Goal: Task Accomplishment & Management: Complete application form

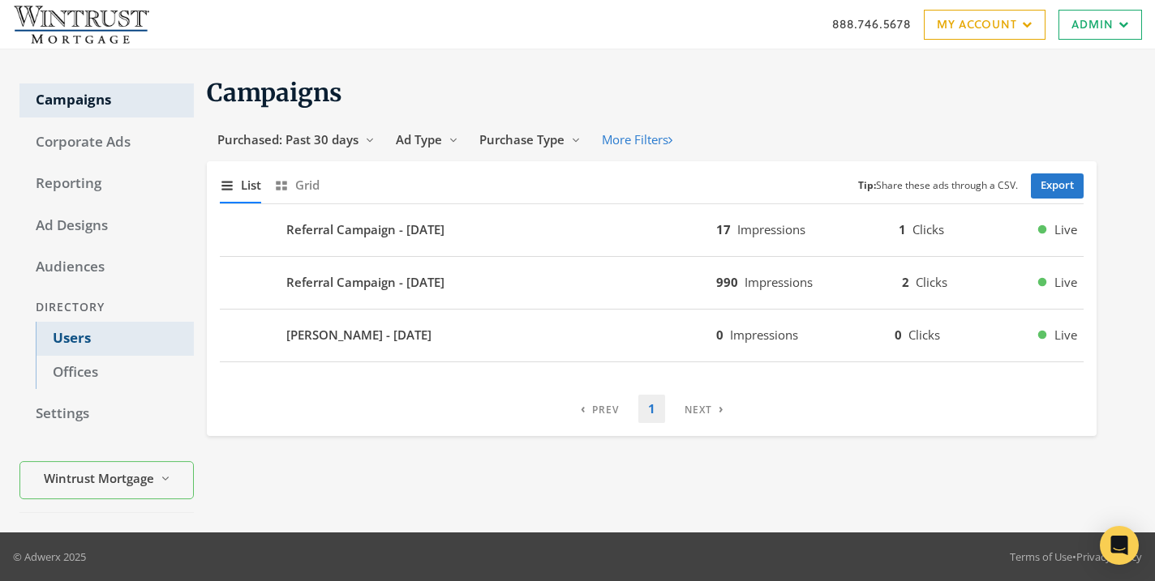
click at [130, 339] on link "Users" at bounding box center [115, 339] width 158 height 34
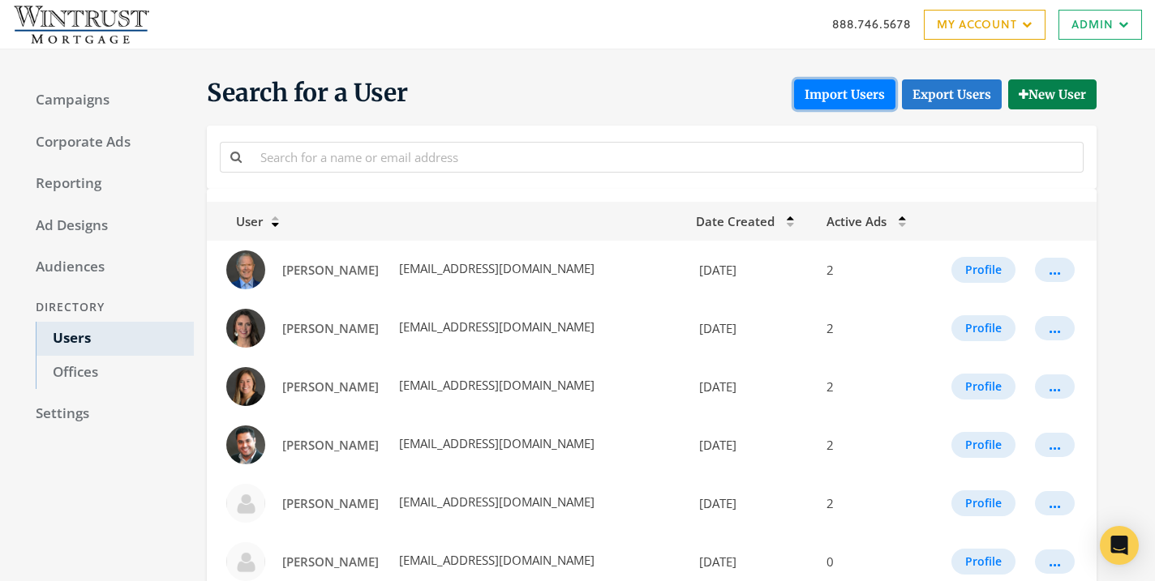
click at [859, 104] on button "Import Users" at bounding box center [844, 94] width 101 height 30
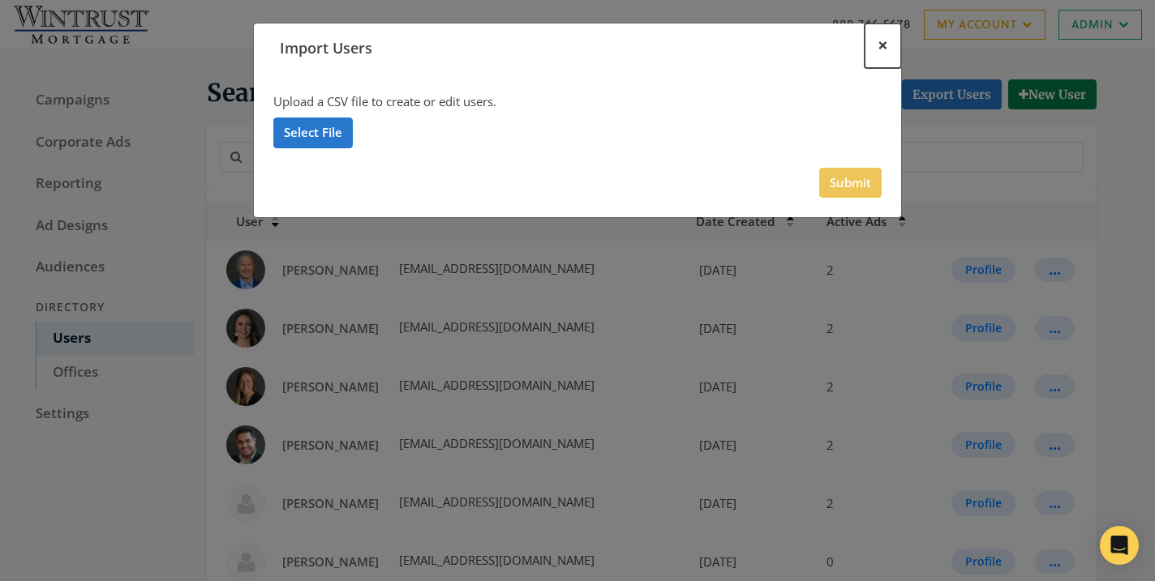
click at [898, 57] on button "×" at bounding box center [882, 46] width 36 height 45
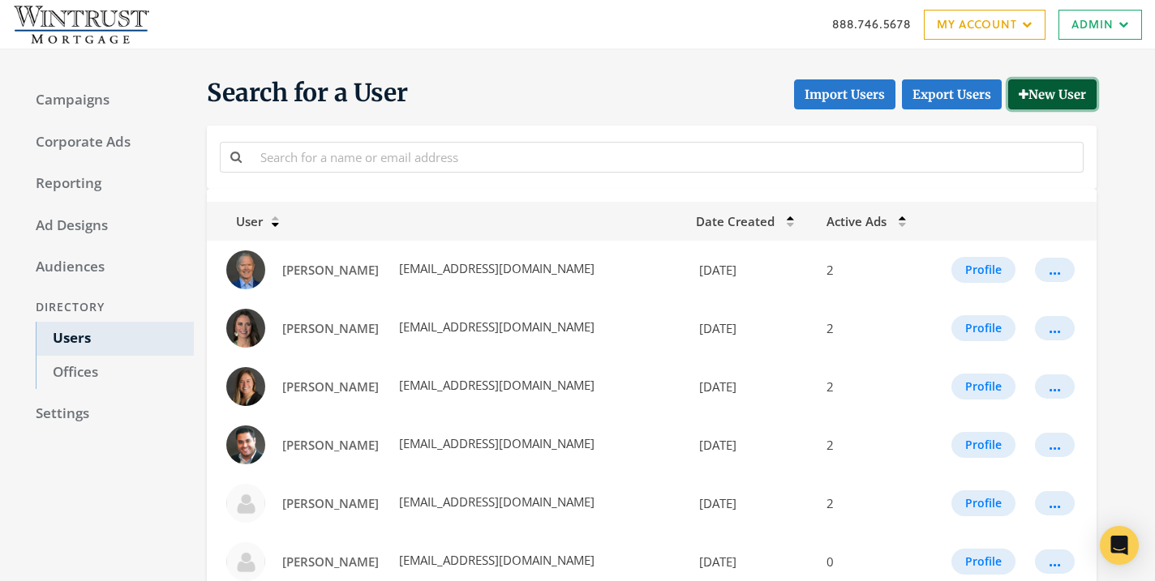
click at [1032, 98] on button "New User" at bounding box center [1052, 94] width 88 height 30
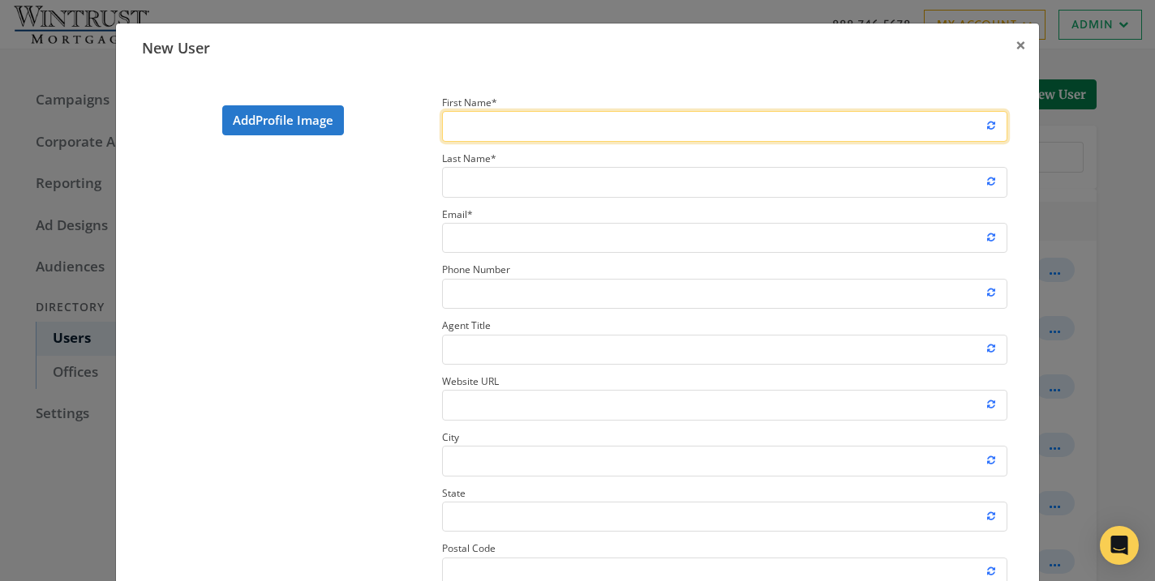
click at [660, 126] on input "First Name *" at bounding box center [724, 126] width 565 height 30
paste input "RJ"
type input "RJ"
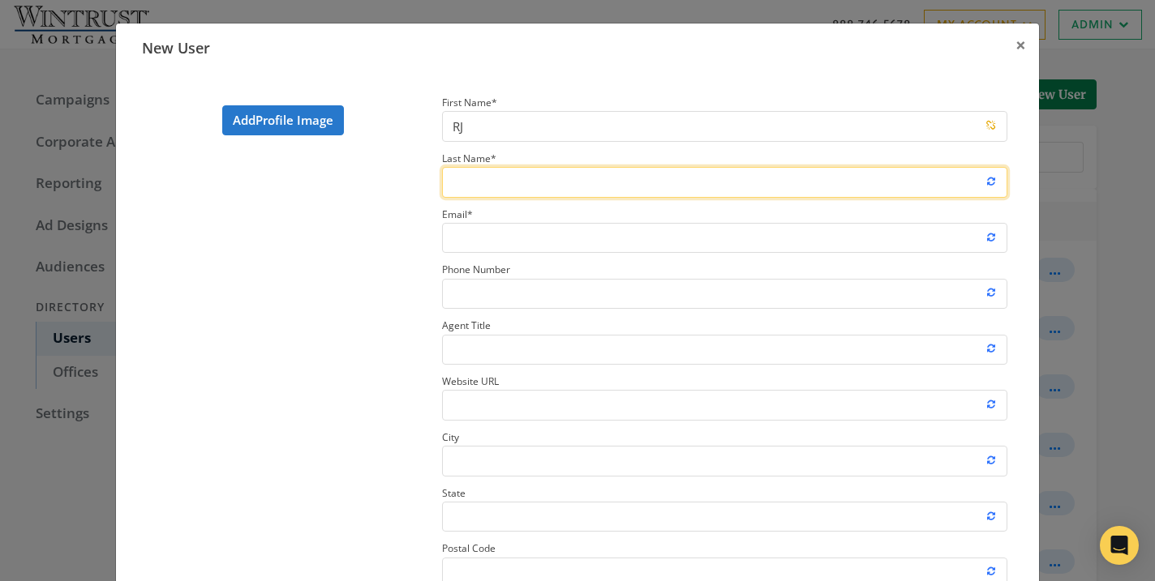
click at [654, 193] on input "Last Name *" at bounding box center [724, 182] width 565 height 30
paste input "[PERSON_NAME]"
type input "[PERSON_NAME]"
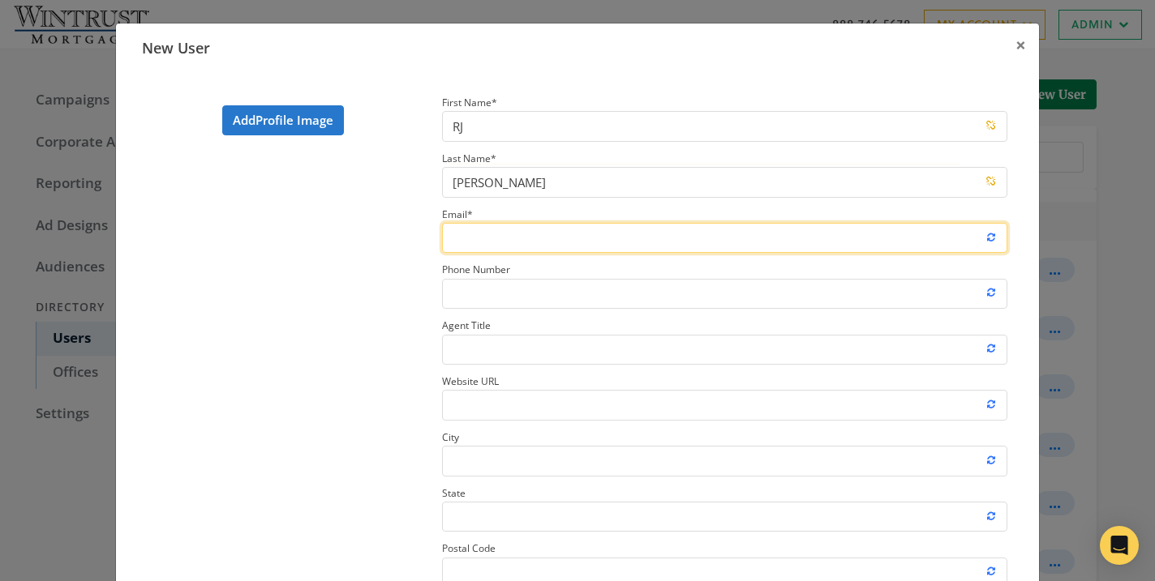
click at [598, 240] on input "Email *" at bounding box center [724, 238] width 565 height 30
paste input "[EMAIL_ADDRESS][PERSON_NAME][DOMAIN_NAME]"
type input "[EMAIL_ADDRESS][PERSON_NAME][DOMAIN_NAME]"
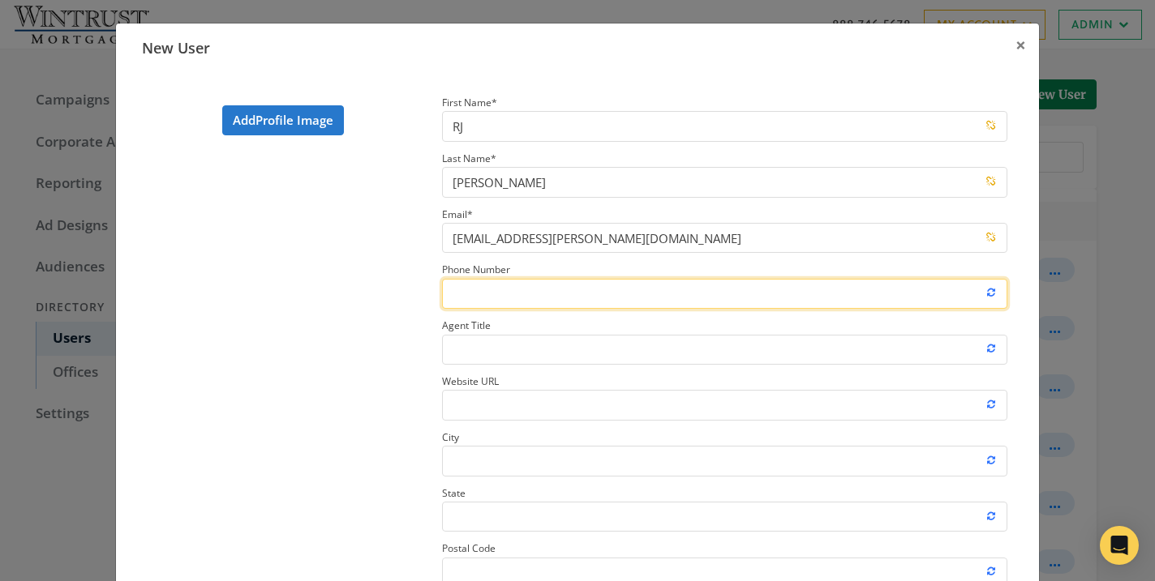
click at [521, 287] on input "Phone Number" at bounding box center [724, 294] width 565 height 30
paste input "[PHONE_NUMBER]"
type input "[PHONE_NUMBER]"
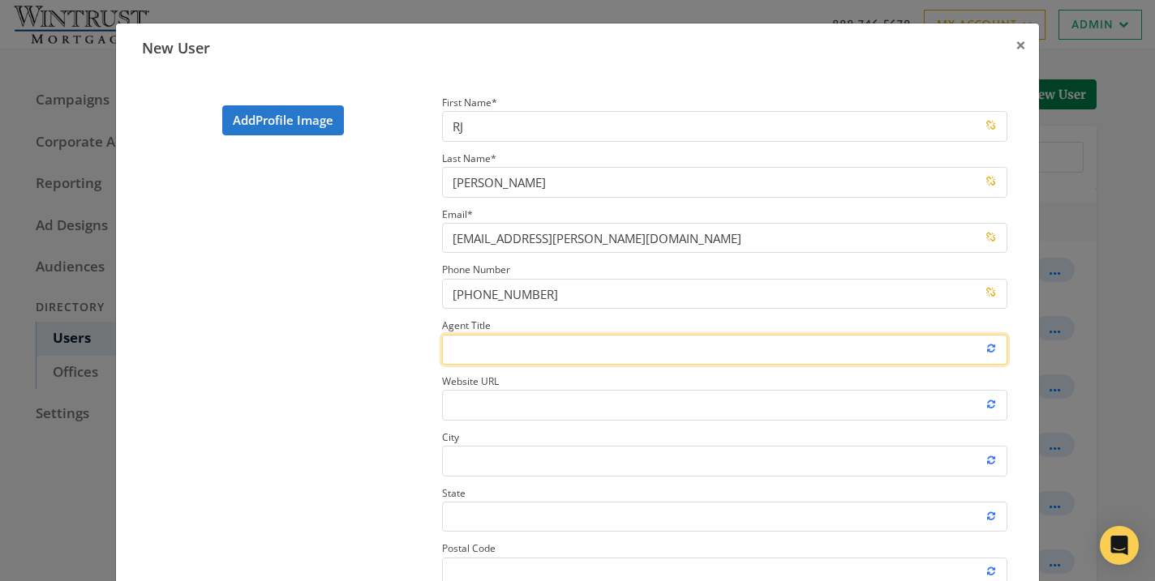
click at [473, 349] on input "Agent Title" at bounding box center [724, 350] width 565 height 30
paste input "Senior Loan Consultant"
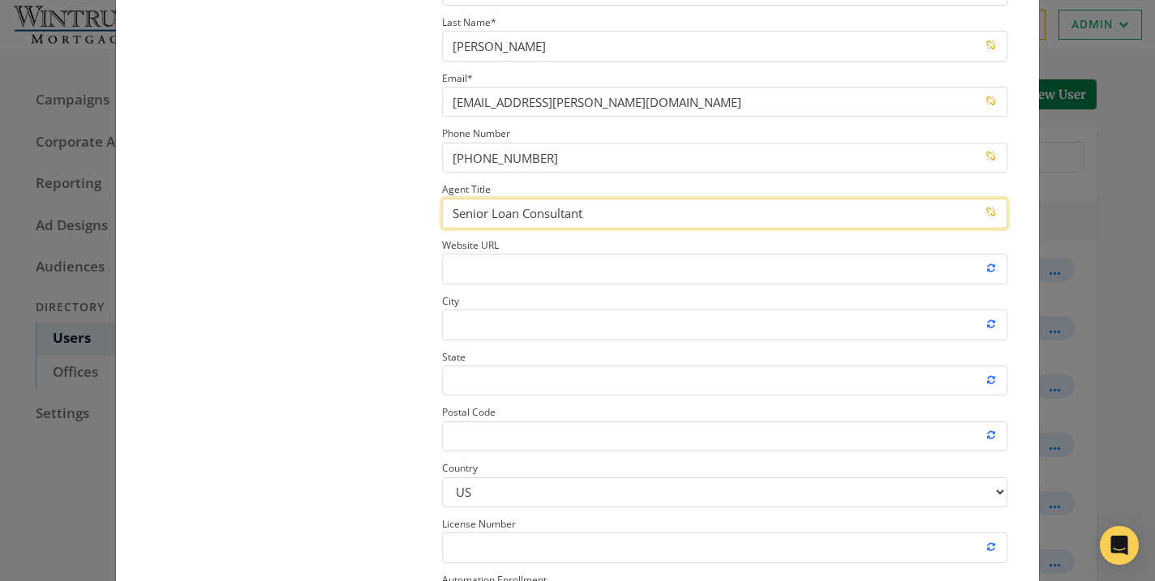
scroll to position [159, 0]
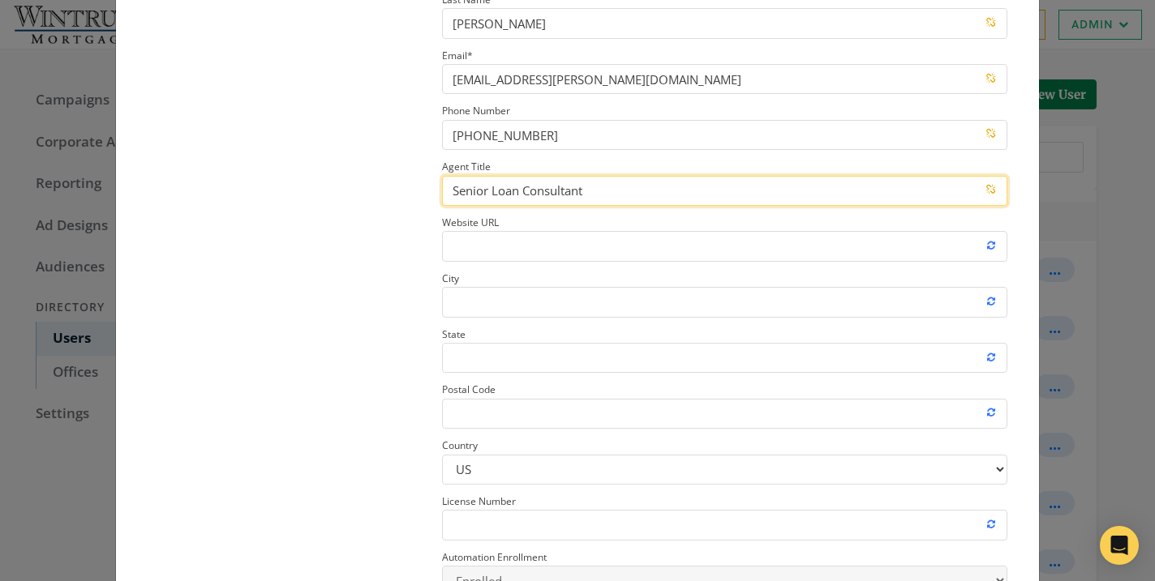
type input "Senior Loan Consultant"
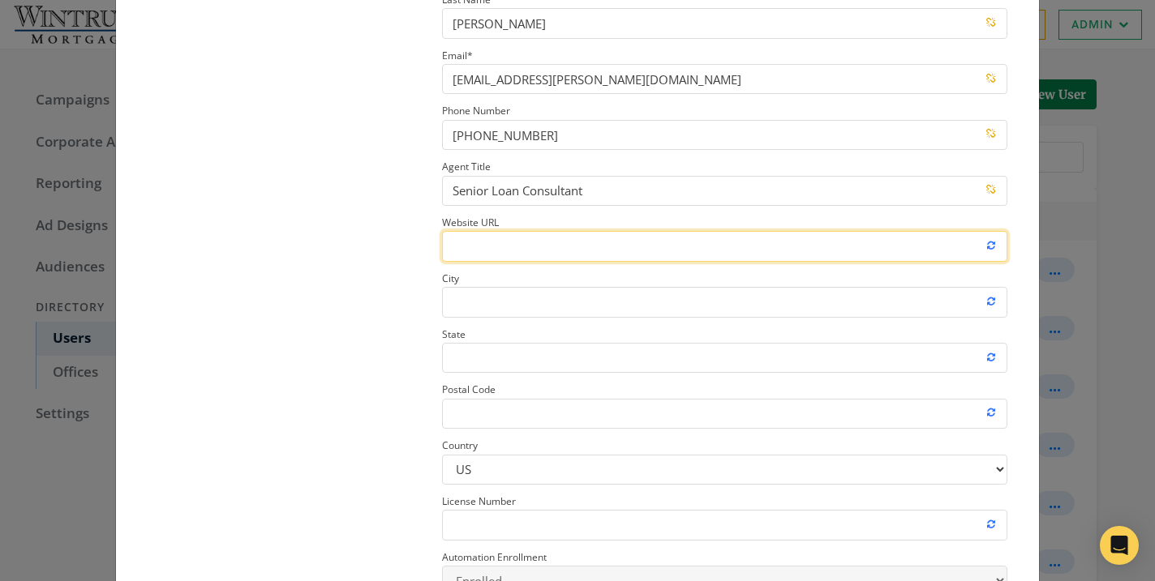
click at [530, 252] on input "Website URL" at bounding box center [724, 246] width 565 height 30
paste input "[URL][DOMAIN_NAME][PERSON_NAME]"
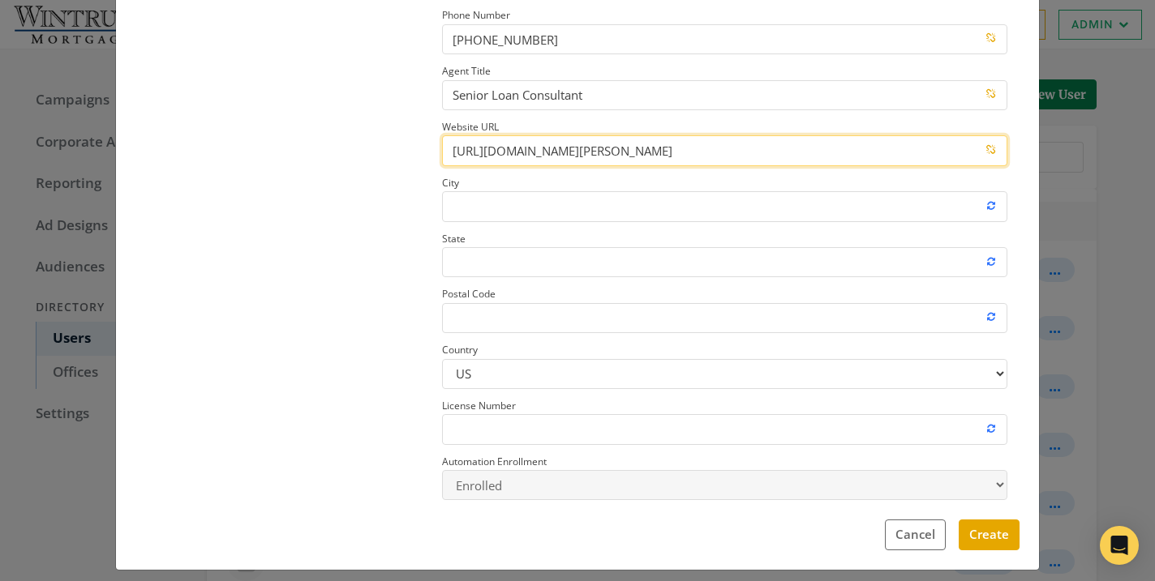
scroll to position [255, 0]
type input "[URL][DOMAIN_NAME][PERSON_NAME]"
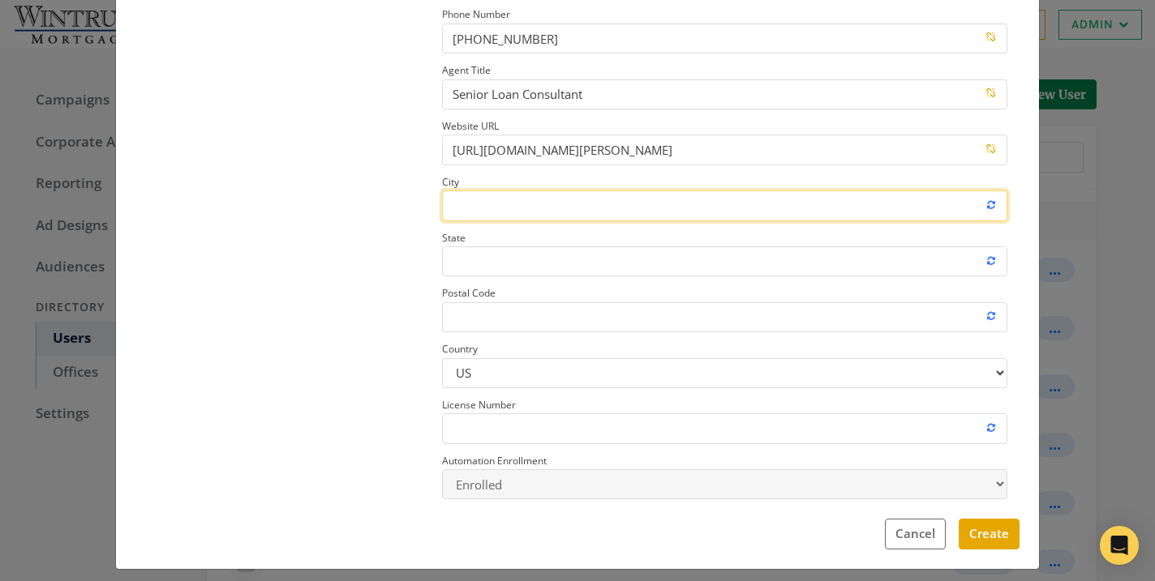
click at [524, 208] on input "City" at bounding box center [724, 206] width 565 height 30
paste input "[GEOGRAPHIC_DATA]"
type input "[GEOGRAPHIC_DATA]"
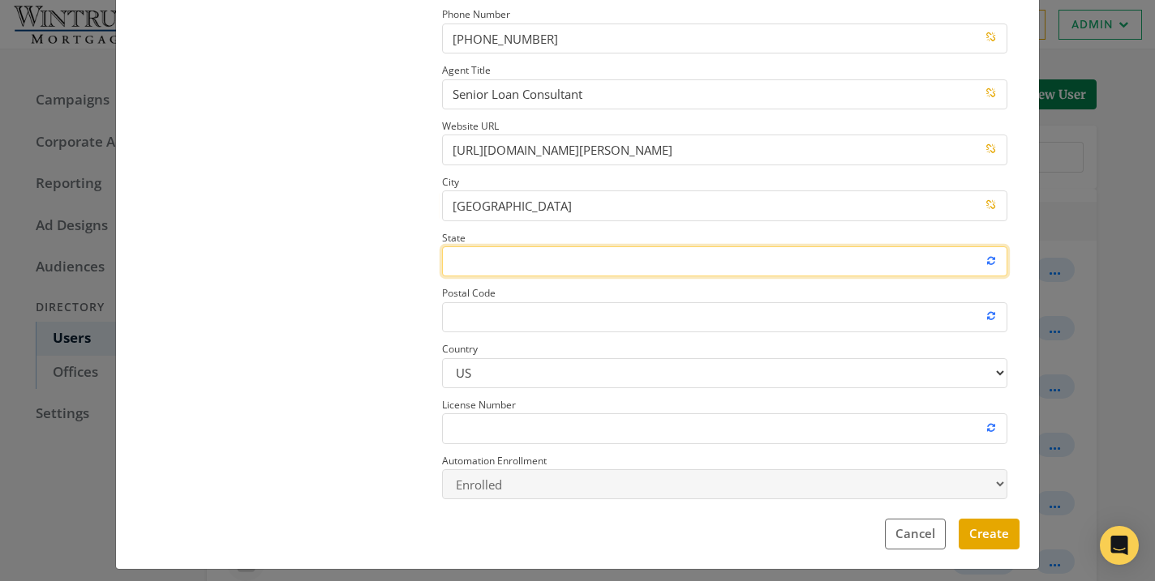
click at [478, 263] on input "State" at bounding box center [724, 262] width 565 height 30
type input "CA"
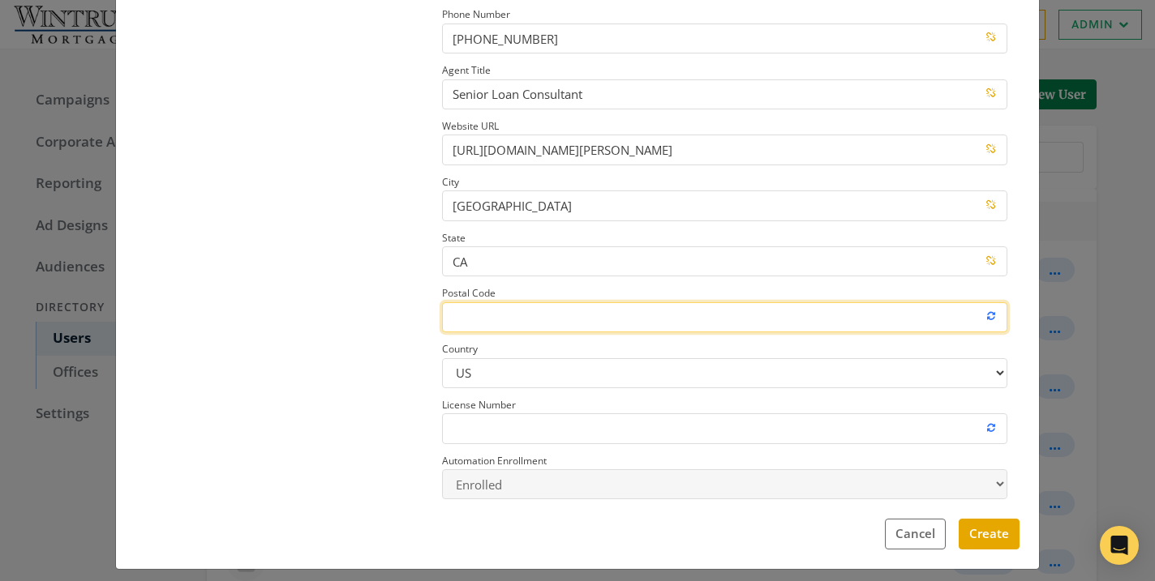
click at [478, 310] on input "Postal Code" at bounding box center [724, 317] width 565 height 30
paste input "92660"
type input "92660"
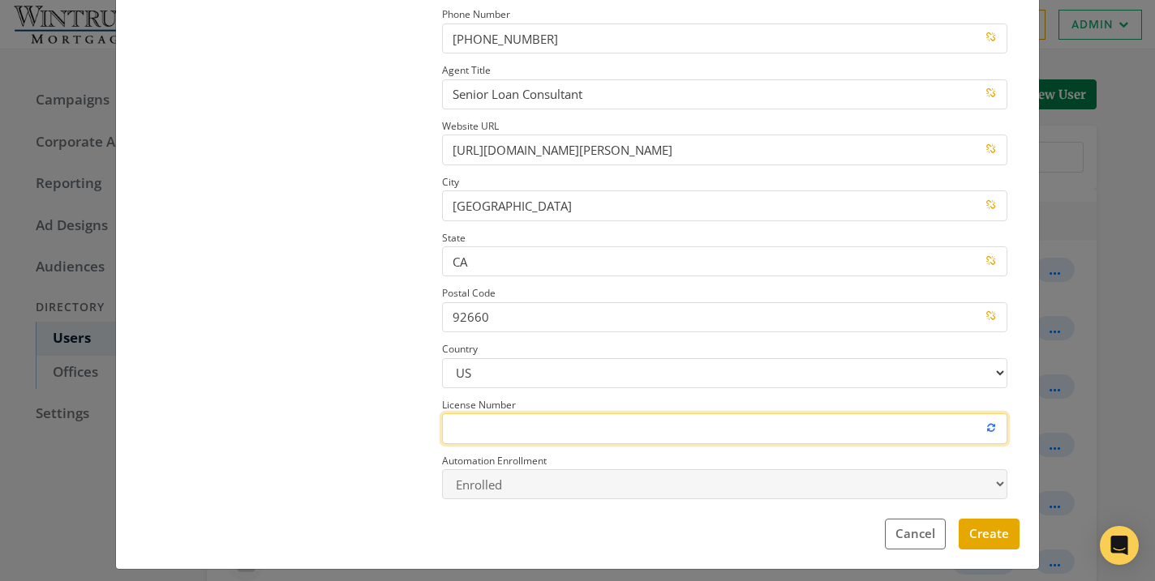
click at [568, 422] on input "License Number" at bounding box center [724, 429] width 565 height 30
paste input "#248655"
drag, startPoint x: 463, startPoint y: 428, endPoint x: 403, endPoint y: 428, distance: 60.0
click at [403, 428] on div "Add Profile Image First Name * RJ Last Name * [PERSON_NAME] Email * [EMAIL_ADDR…" at bounding box center [577, 171] width 884 height 669
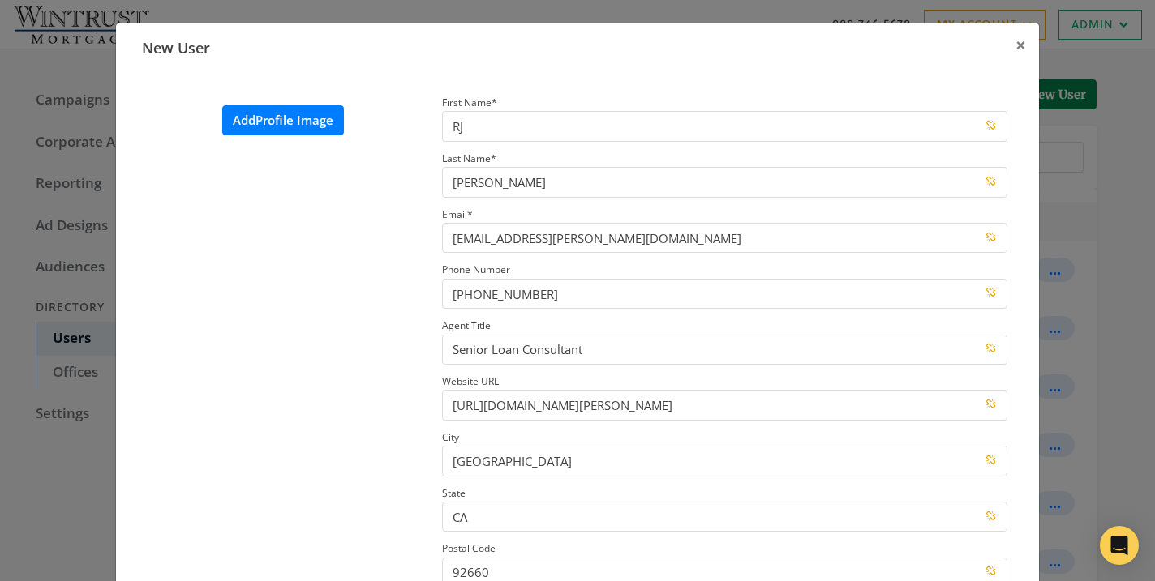
type input "248655"
click at [285, 126] on label "Add Profile Image" at bounding box center [283, 120] width 122 height 30
click at [0, 0] on input "Add Profile Image" at bounding box center [0, 0] width 0 height 0
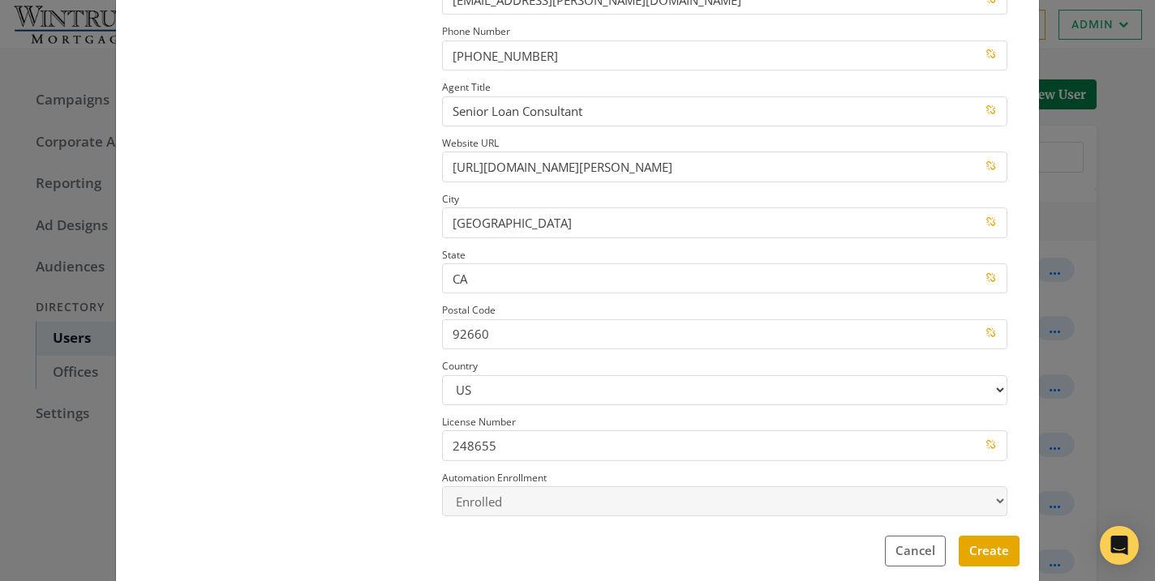
scroll to position [267, 0]
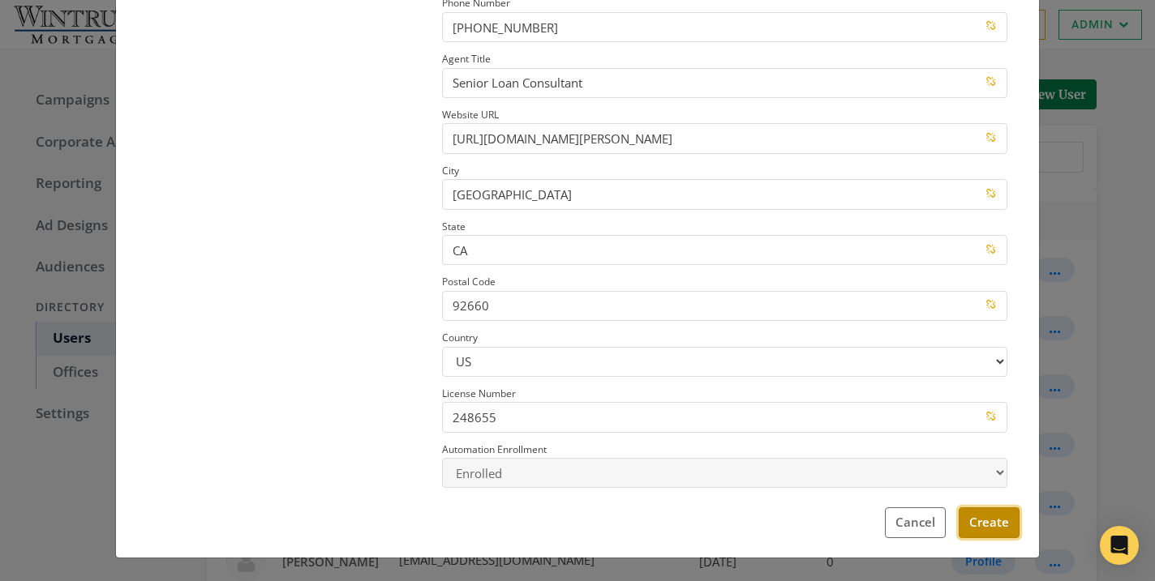
click at [993, 535] on button "Create" at bounding box center [988, 523] width 61 height 30
